Goal: Information Seeking & Learning: Learn about a topic

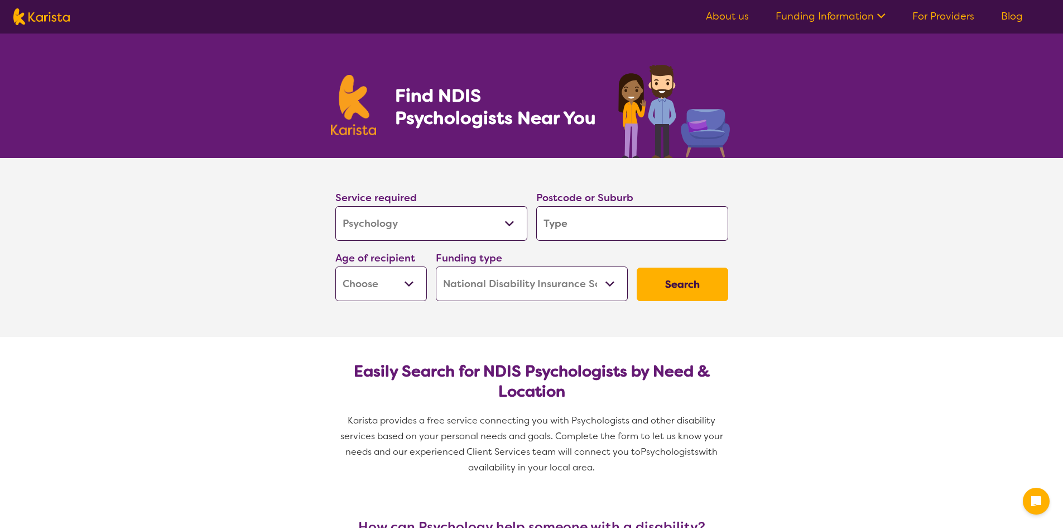
select select "Psychology"
select select "NDIS"
select select "Psychology"
select select "NDIS"
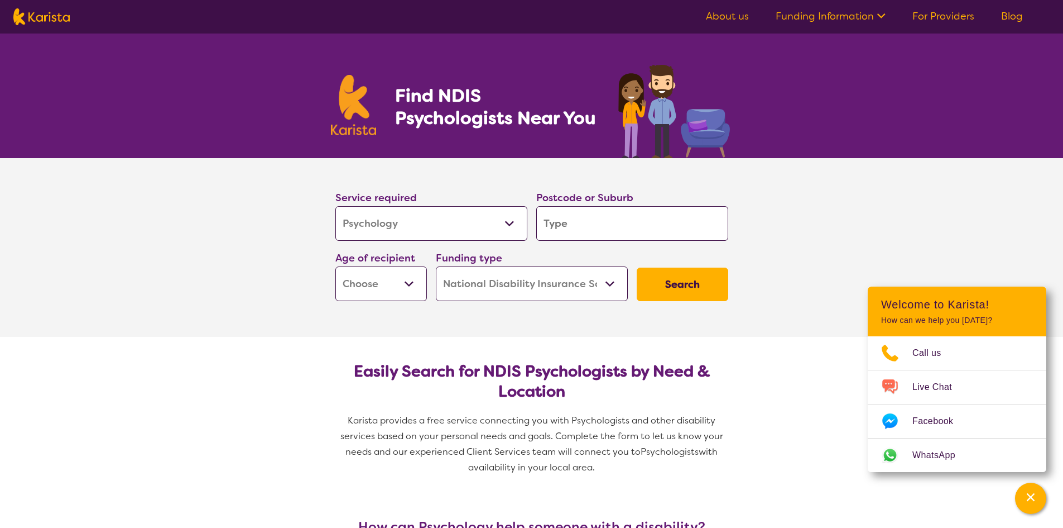
click at [556, 222] on input "search" at bounding box center [632, 223] width 192 height 35
type input "5021"
click at [400, 288] on select "Early Childhood - 0 to 9 Child - 10 to 11 Adolescent - 12 to 17 Adult - 18 to 6…" at bounding box center [382, 283] width 92 height 35
select select "AS"
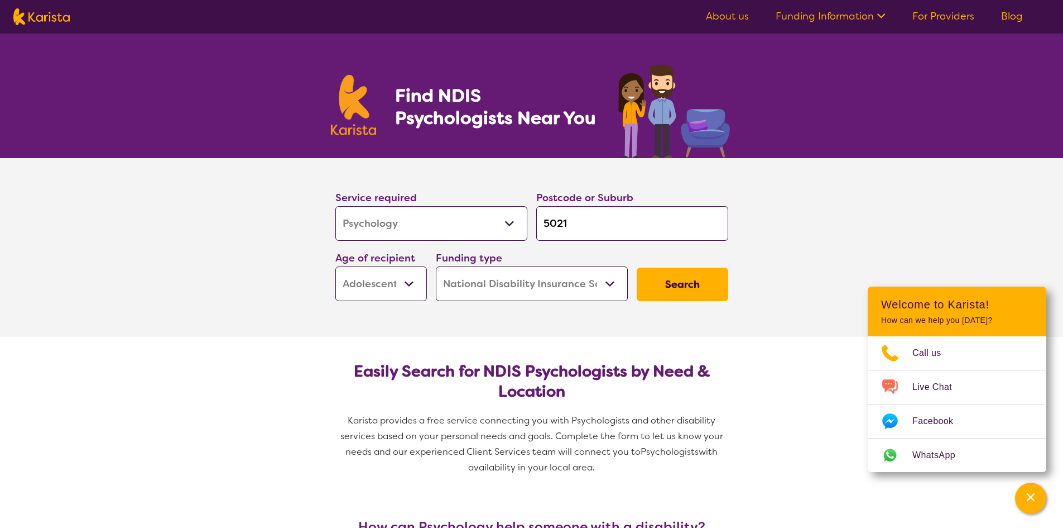
click at [336, 266] on select "Early Childhood - 0 to 9 Child - 10 to 11 Adolescent - 12 to 17 Adult - 18 to 6…" at bounding box center [382, 283] width 92 height 35
select select "AS"
click at [525, 287] on select "Home Care Package (HCP) National Disability Insurance Scheme (NDIS) I don't know" at bounding box center [532, 283] width 192 height 35
click at [436, 266] on select "Home Care Package (HCP) National Disability Insurance Scheme (NDIS) I don't know" at bounding box center [532, 283] width 192 height 35
click at [669, 286] on button "Search" at bounding box center [683, 283] width 92 height 33
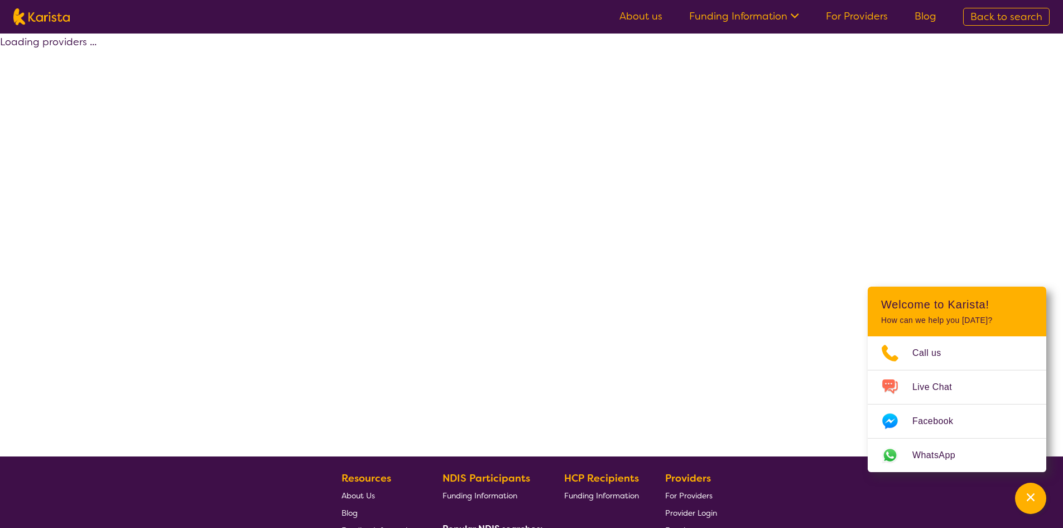
select select "by_score"
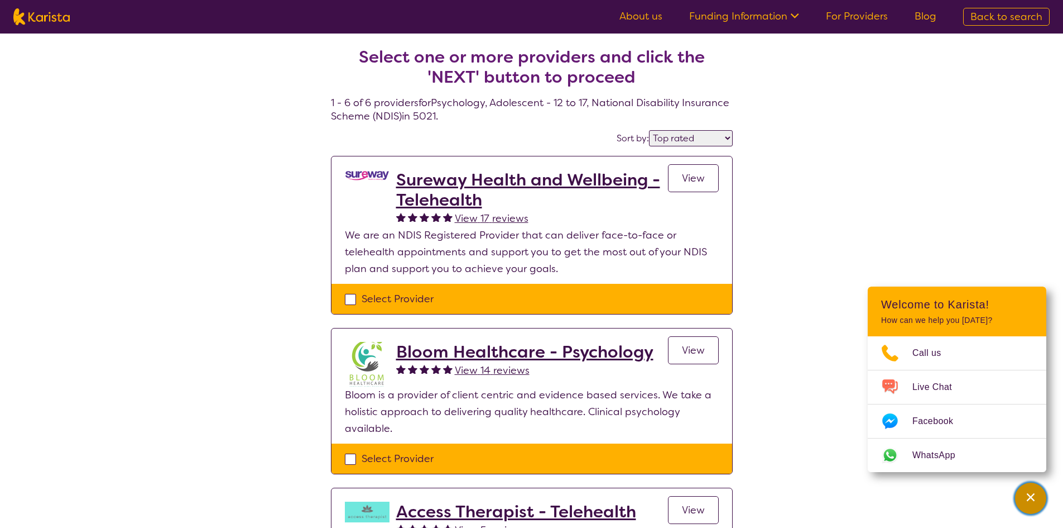
click at [1042, 498] on div "Channel Menu" at bounding box center [1031, 498] width 22 height 25
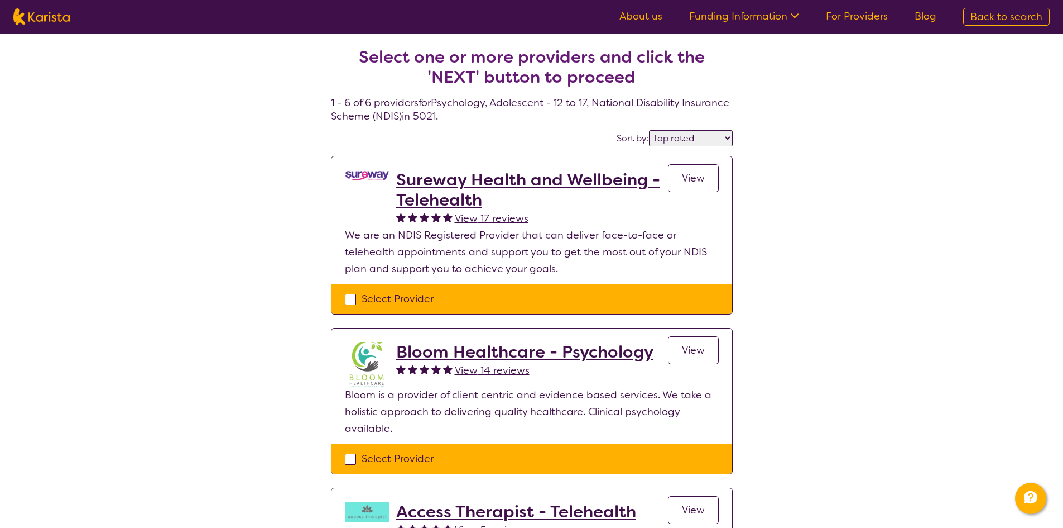
click at [688, 176] on span "View" at bounding box center [693, 177] width 23 height 13
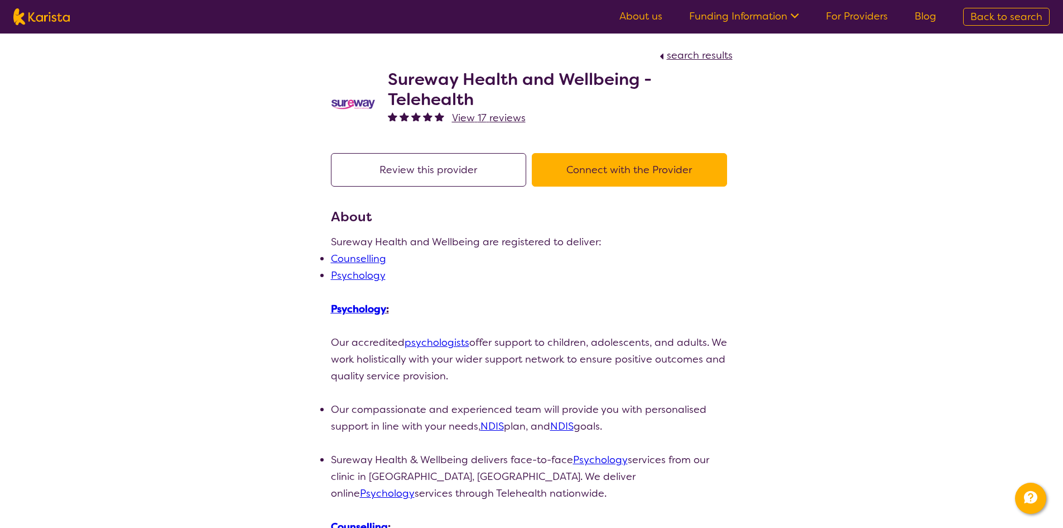
click at [702, 55] on span "search results" at bounding box center [700, 55] width 66 height 13
select select "by_score"
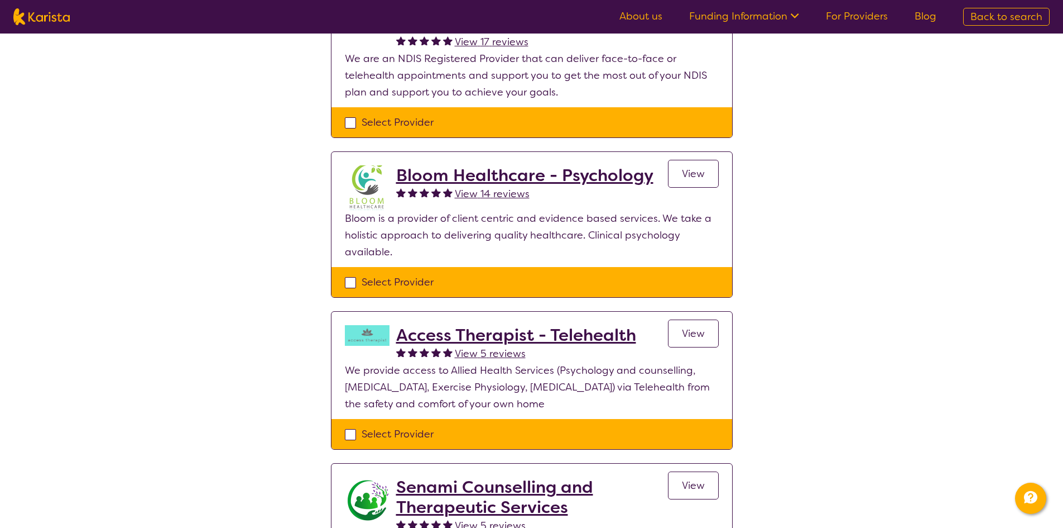
scroll to position [167, 0]
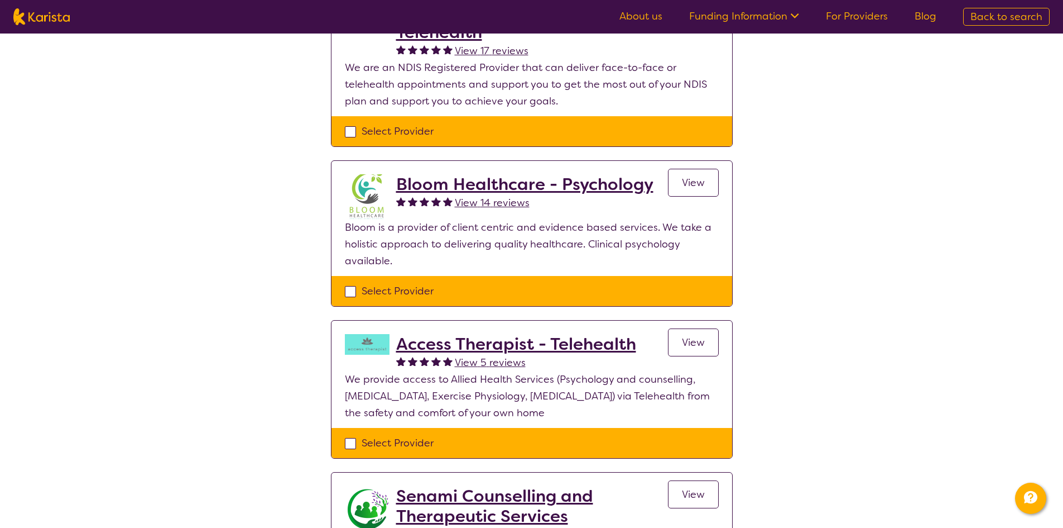
click at [488, 181] on h2 "Bloom Healthcare - Psychology" at bounding box center [524, 184] width 257 height 20
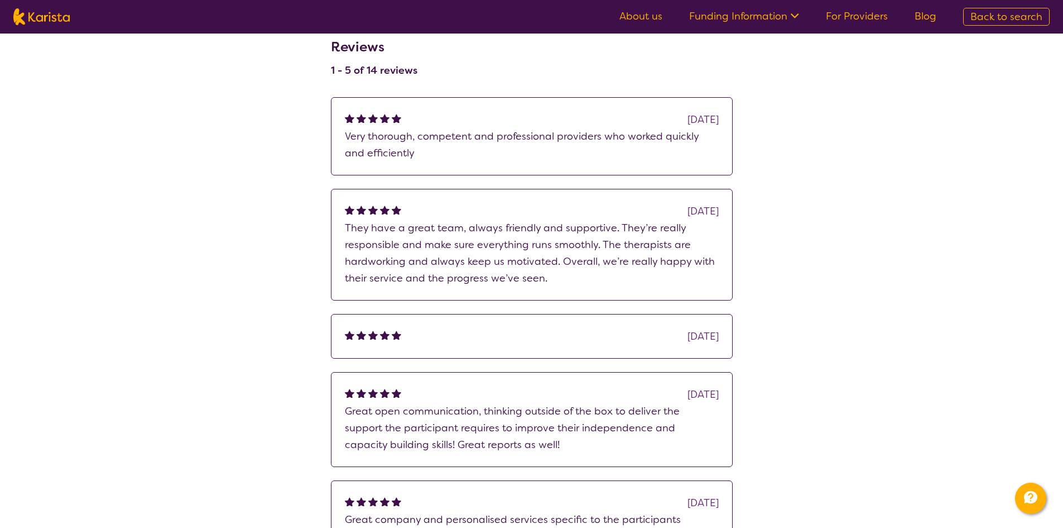
scroll to position [837, 0]
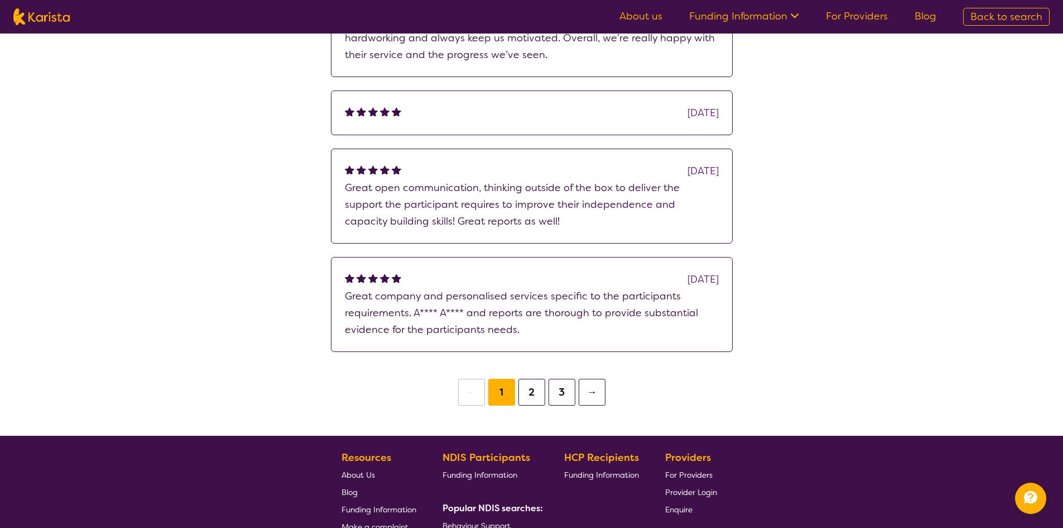
click at [527, 378] on button "2" at bounding box center [532, 391] width 27 height 27
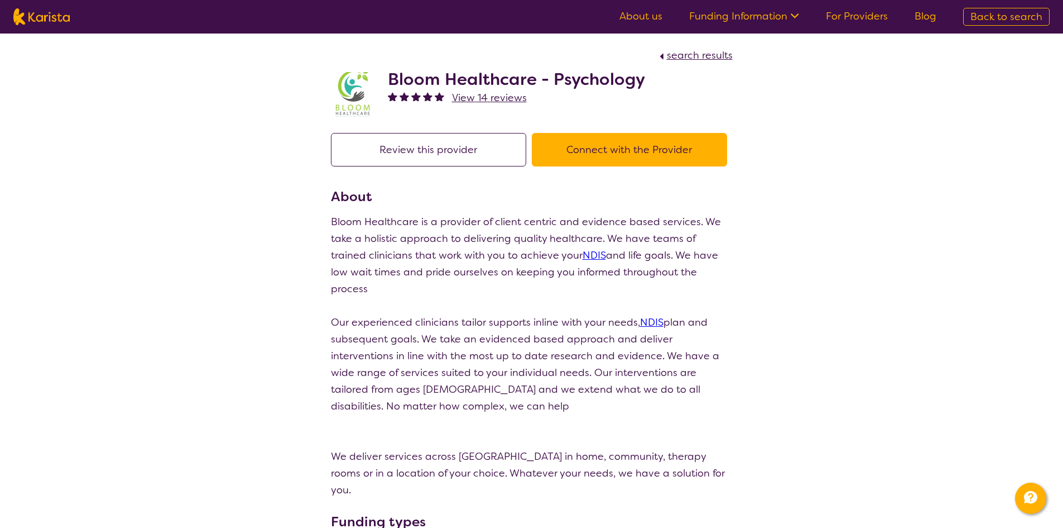
click at [603, 154] on button "Connect with the Provider" at bounding box center [629, 149] width 195 height 33
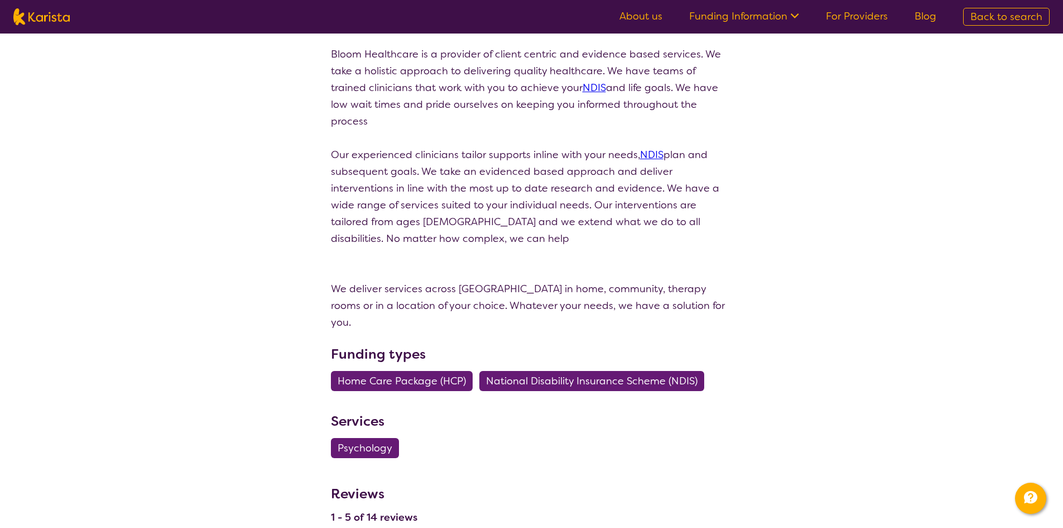
select select "by_score"
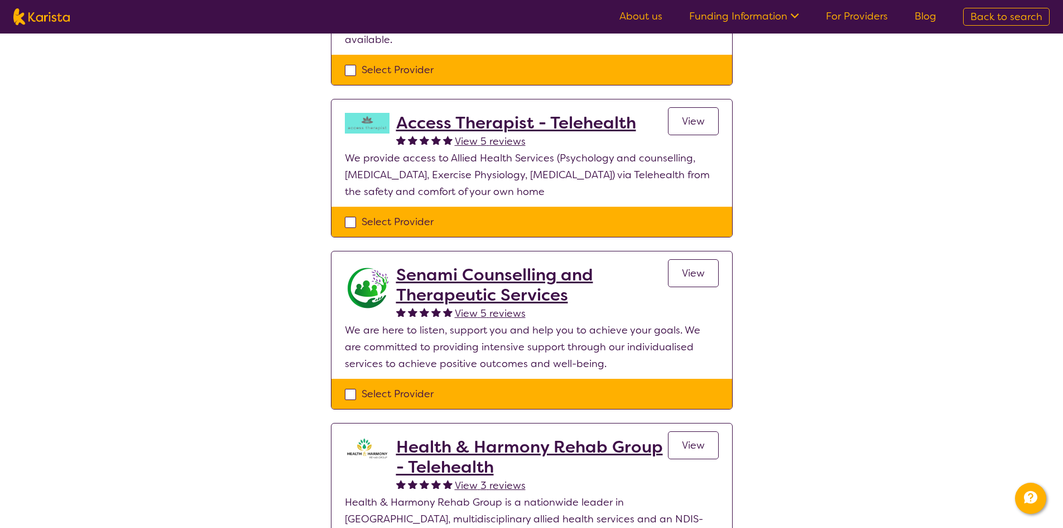
scroll to position [391, 0]
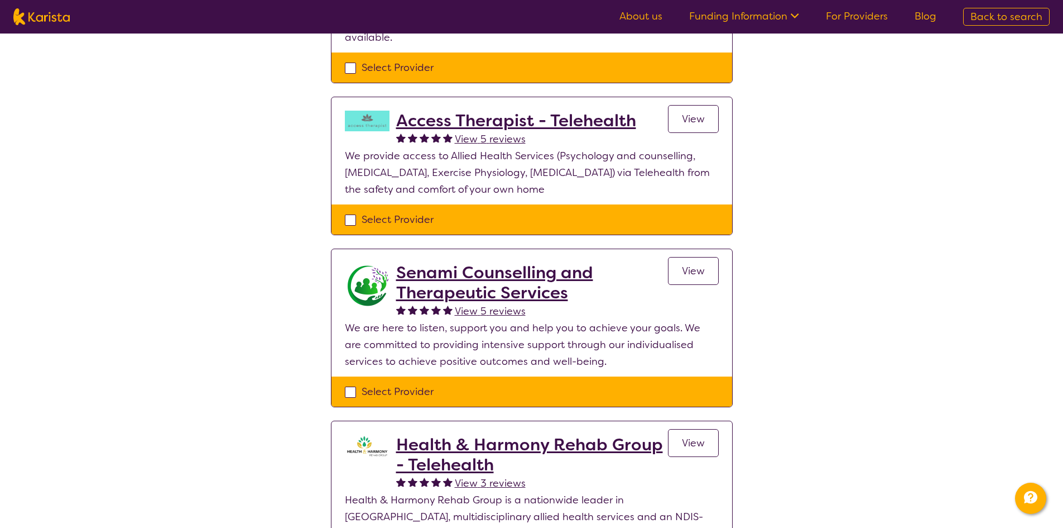
click at [476, 282] on h2 "Senami Counselling and Therapeutic Services" at bounding box center [532, 282] width 272 height 40
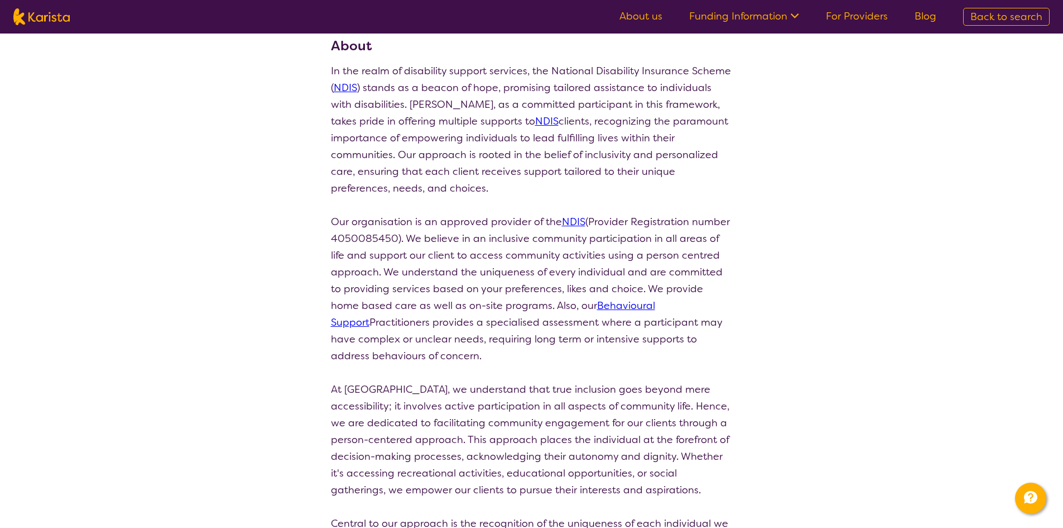
scroll to position [56, 0]
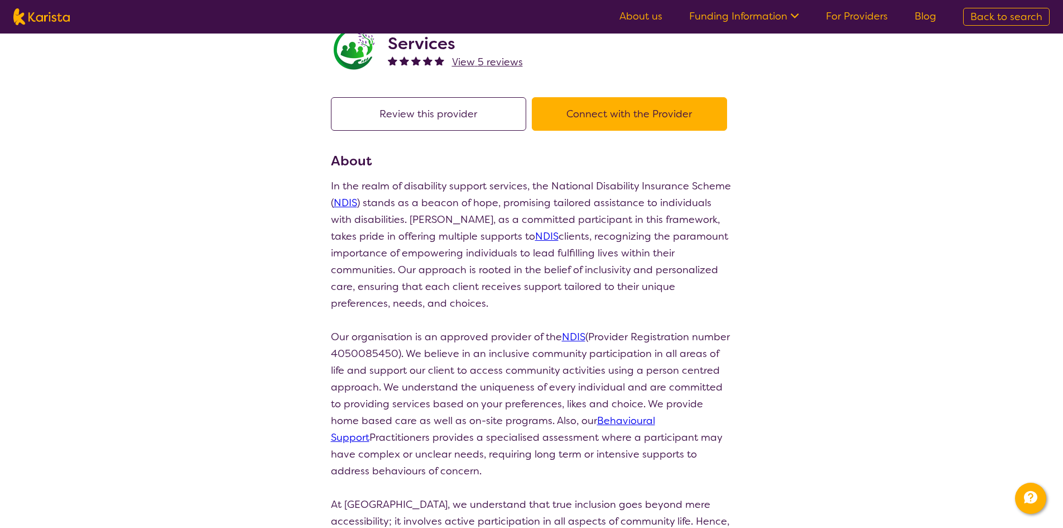
scroll to position [391, 0]
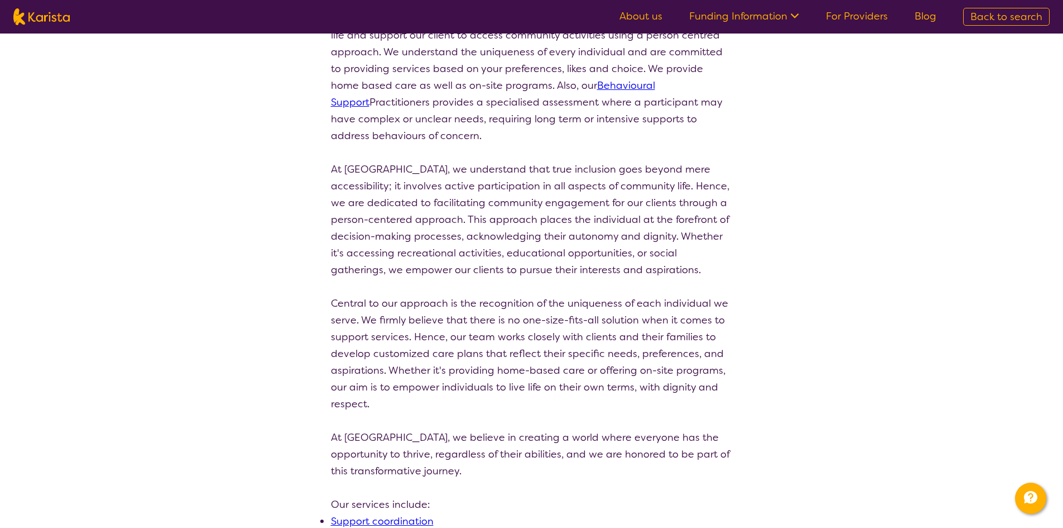
select select "by_score"
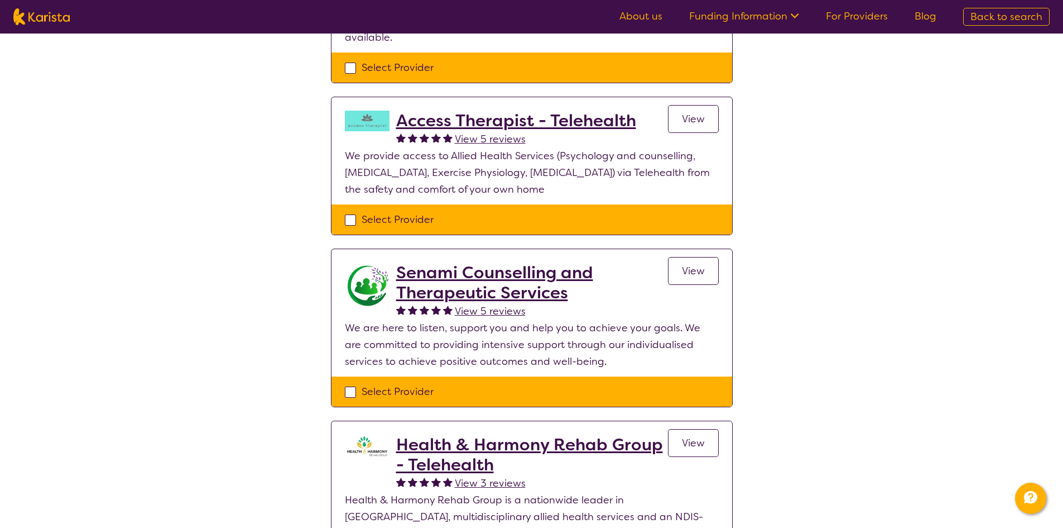
scroll to position [112, 0]
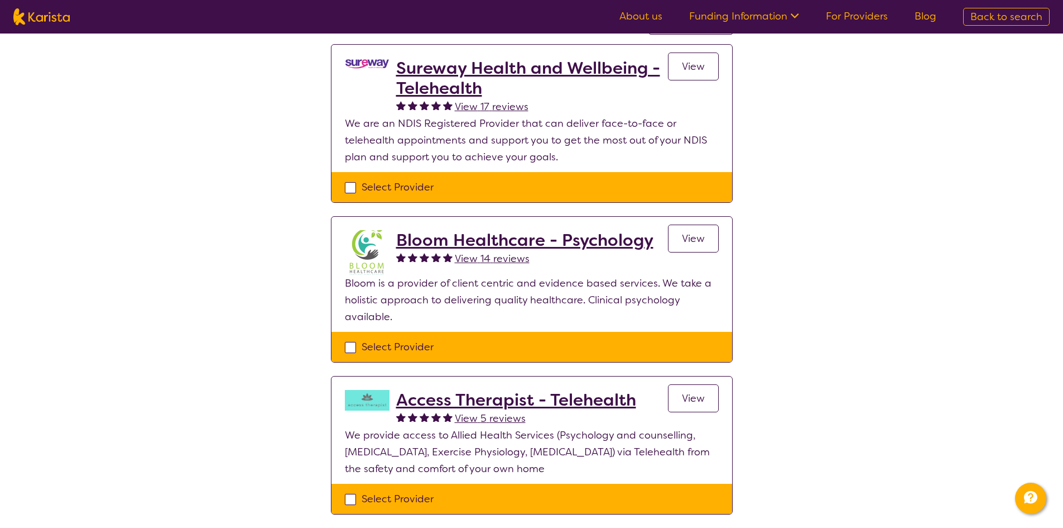
click at [469, 241] on h2 "Bloom Healthcare - Psychology" at bounding box center [524, 240] width 257 height 20
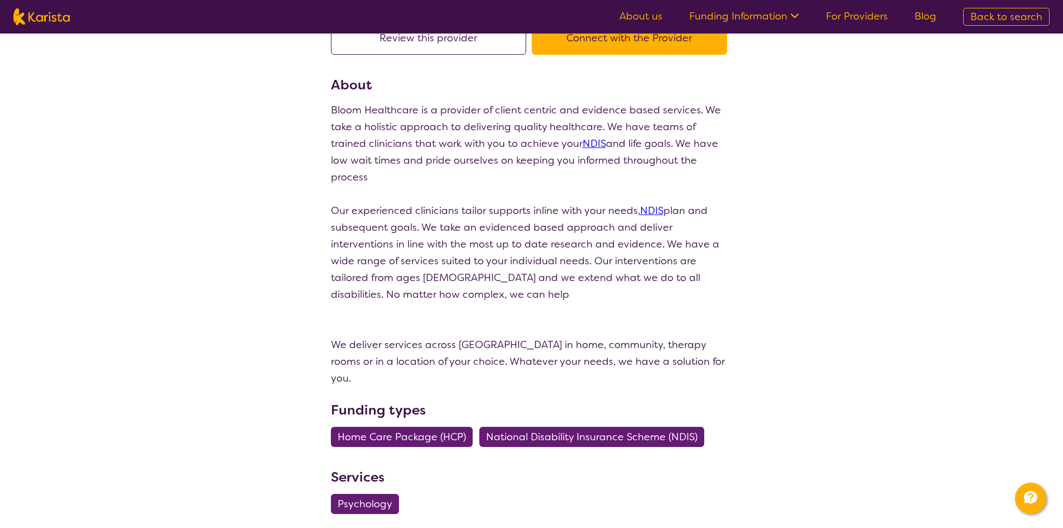
select select "by_score"
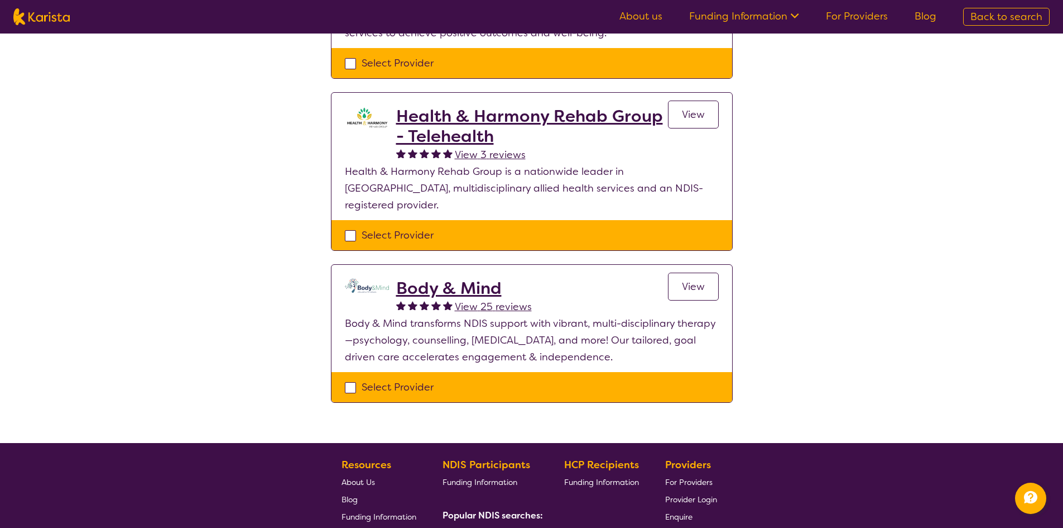
scroll to position [670, 0]
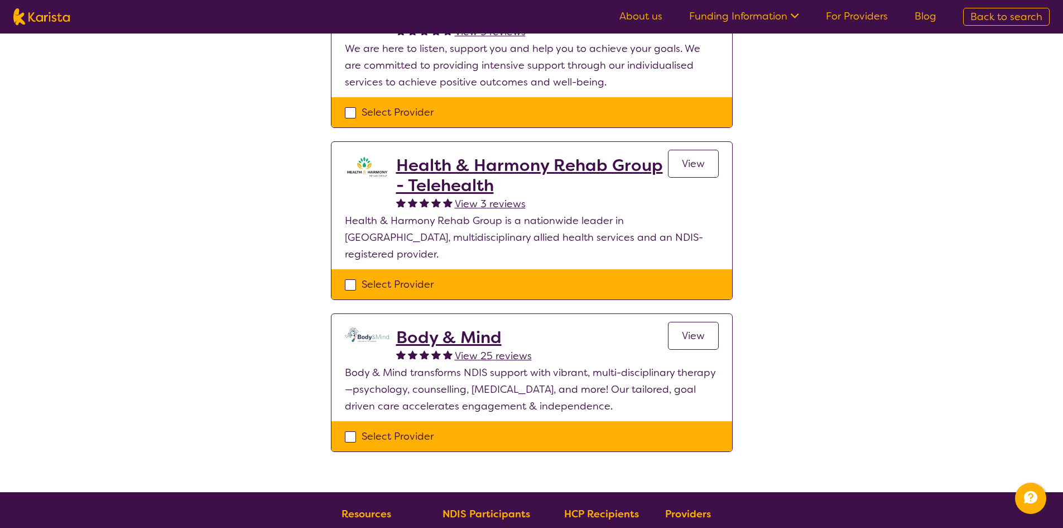
click at [438, 327] on h2 "Body & Mind" at bounding box center [464, 337] width 136 height 20
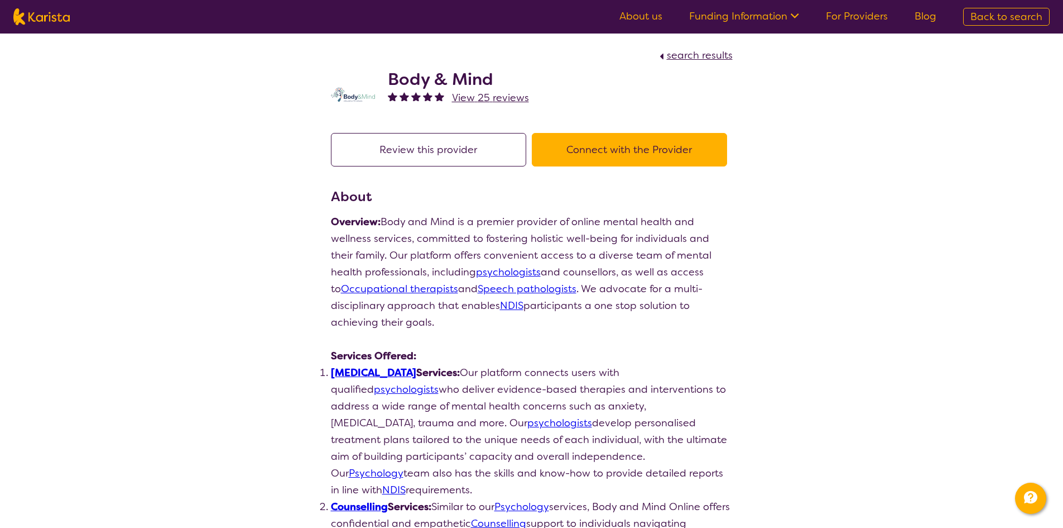
click at [440, 83] on h2 "Body & Mind" at bounding box center [458, 79] width 141 height 20
